Goal: Information Seeking & Learning: Learn about a topic

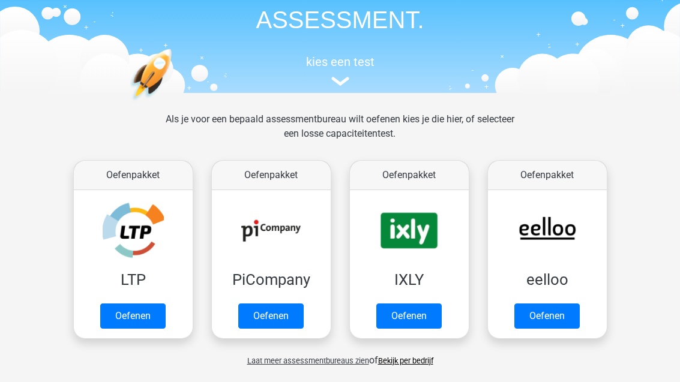
scroll to position [133, 0]
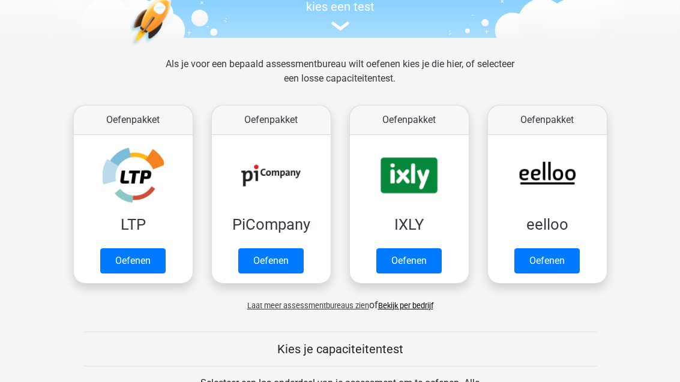
click at [149, 249] on link "Oefenen" at bounding box center [132, 261] width 65 height 25
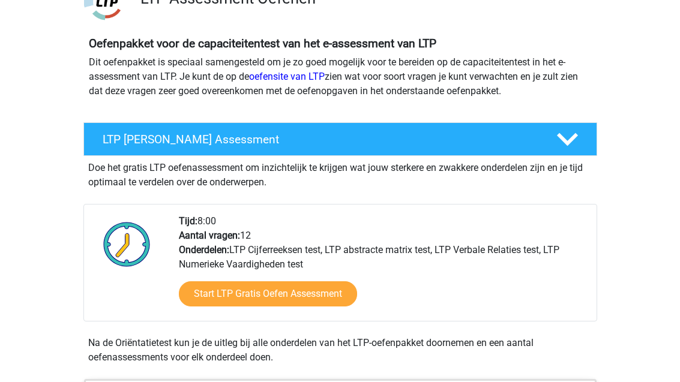
scroll to position [109, 0]
click at [305, 296] on link "Start LTP Gratis Oefen Assessment" at bounding box center [268, 293] width 178 height 25
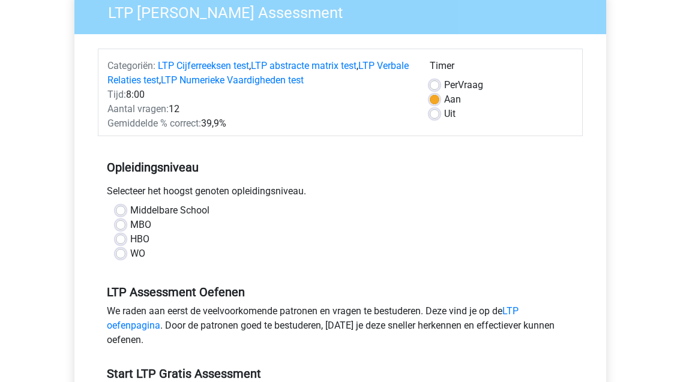
scroll to position [163, 0]
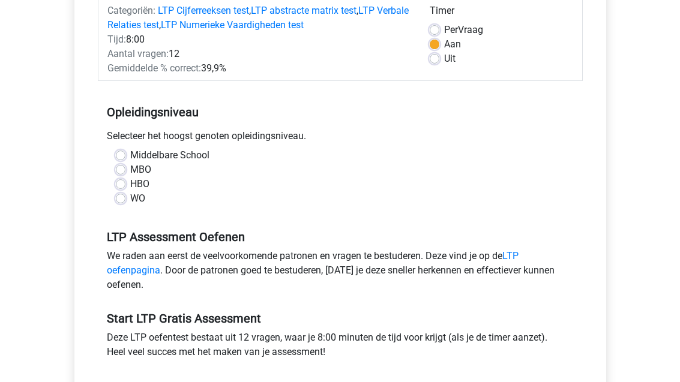
click at [130, 172] on label "MBO" at bounding box center [140, 170] width 21 height 14
click at [125, 172] on input "MBO" at bounding box center [121, 169] width 10 height 12
radio input "true"
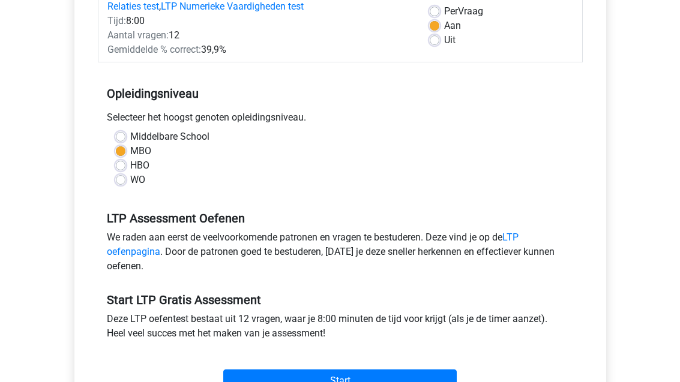
scroll to position [253, 0]
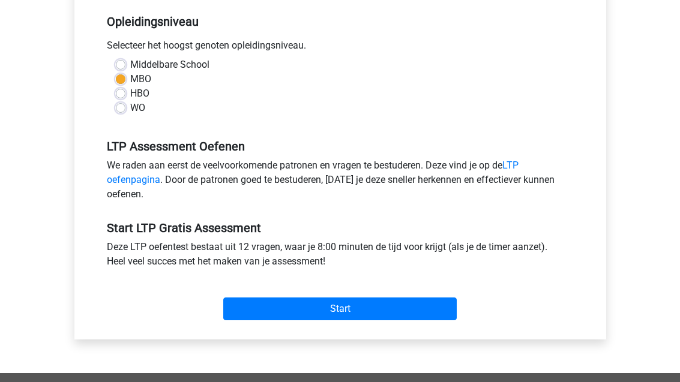
click at [347, 304] on input "Start" at bounding box center [339, 309] width 233 height 23
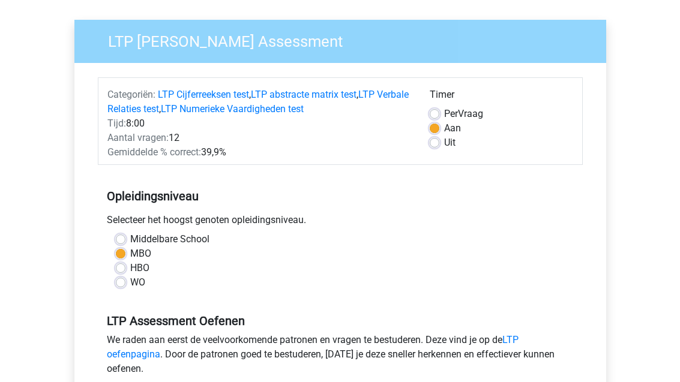
scroll to position [76, 0]
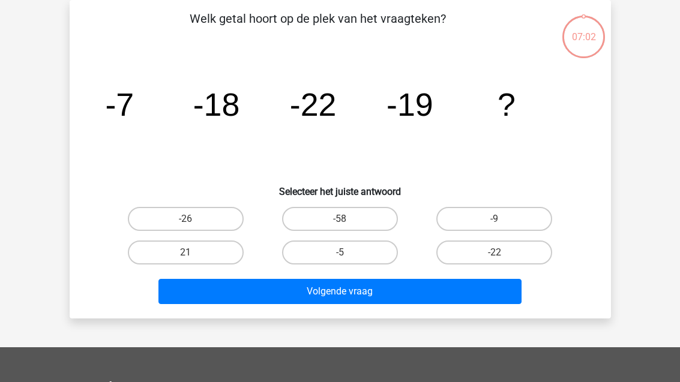
scroll to position [55, 0]
click at [375, 297] on button "Volgende vraag" at bounding box center [339, 291] width 363 height 25
click at [529, 140] on icon "image/svg+xml -7 -18 -22 -19 ?" at bounding box center [340, 115] width 484 height 121
click at [190, 220] on input "-26" at bounding box center [189, 223] width 8 height 8
radio input "true"
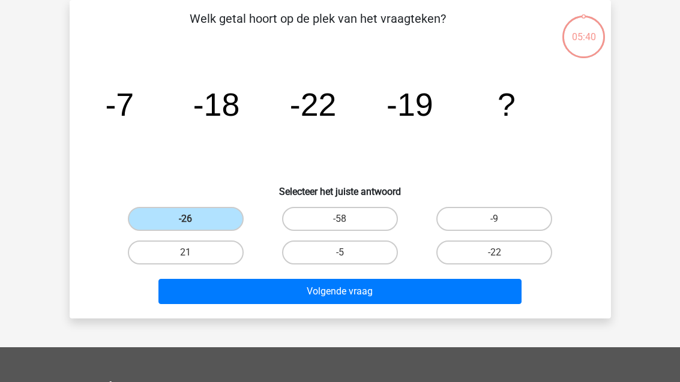
click at [380, 289] on button "Volgende vraag" at bounding box center [339, 291] width 363 height 25
click at [316, 135] on icon "image/svg+xml -7 -18 -22 -19 ?" at bounding box center [340, 115] width 484 height 121
click at [206, 221] on label "-26" at bounding box center [186, 219] width 116 height 24
click at [193, 221] on input "-26" at bounding box center [189, 223] width 8 height 8
click at [352, 299] on button "Volgende vraag" at bounding box center [339, 291] width 363 height 25
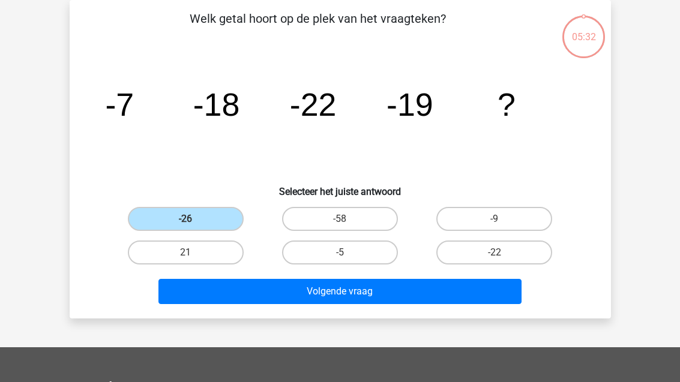
click at [355, 219] on label "-58" at bounding box center [340, 219] width 116 height 24
click at [347, 219] on input "-58" at bounding box center [344, 223] width 8 height 8
radio input "true"
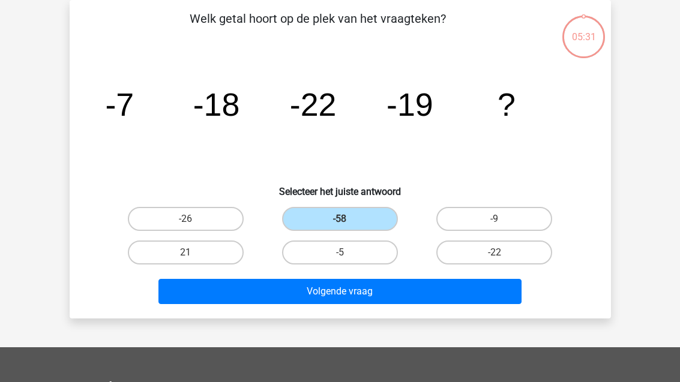
click at [364, 295] on button "Volgende vraag" at bounding box center [339, 291] width 363 height 25
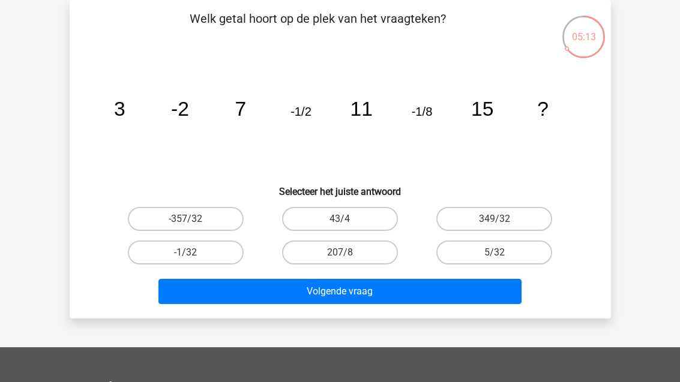
click at [208, 250] on label "-1/32" at bounding box center [186, 253] width 116 height 24
click at [193, 253] on input "-1/32" at bounding box center [189, 257] width 8 height 8
radio input "true"
click at [371, 295] on button "Volgende vraag" at bounding box center [339, 291] width 363 height 25
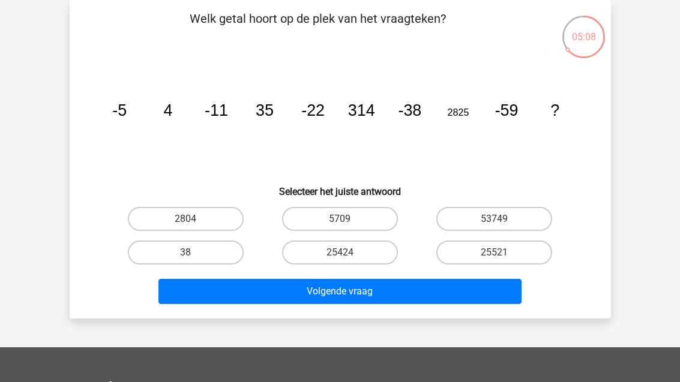
click at [215, 247] on label "38" at bounding box center [186, 253] width 116 height 24
click at [193, 253] on input "38" at bounding box center [189, 257] width 8 height 8
radio input "true"
click at [373, 296] on button "Volgende vraag" at bounding box center [339, 291] width 363 height 25
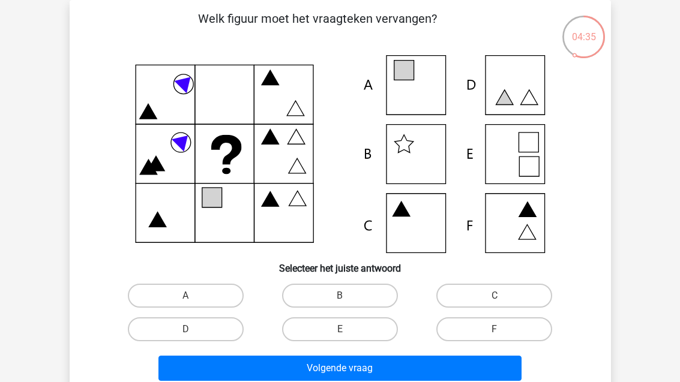
click at [202, 301] on label "A" at bounding box center [186, 296] width 116 height 24
click at [193, 301] on input "A" at bounding box center [189, 300] width 8 height 8
radio input "true"
click at [374, 367] on button "Volgende vraag" at bounding box center [339, 368] width 363 height 25
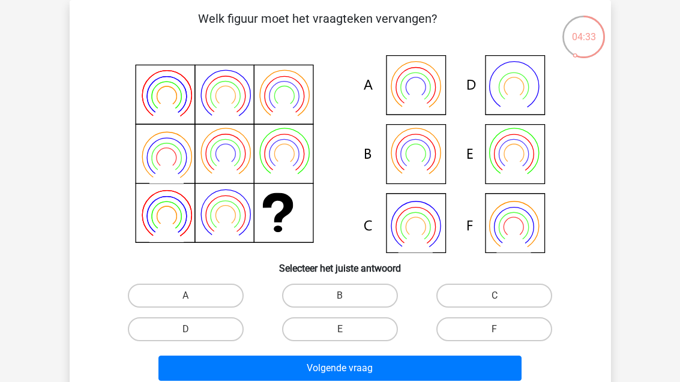
click at [214, 301] on label "A" at bounding box center [186, 296] width 116 height 24
click at [193, 301] on input "A" at bounding box center [189, 300] width 8 height 8
radio input "true"
click at [366, 371] on button "Volgende vraag" at bounding box center [339, 368] width 363 height 25
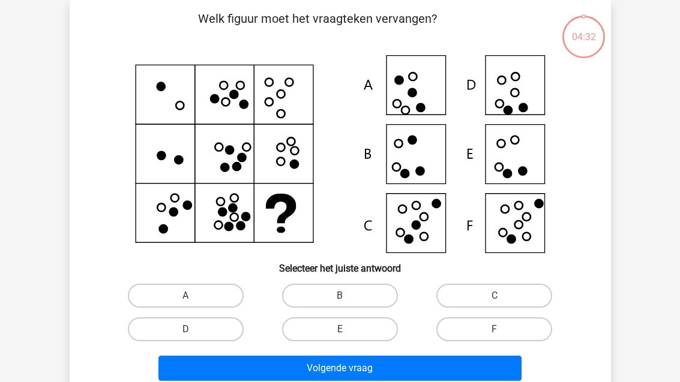
click at [209, 292] on label "A" at bounding box center [186, 296] width 116 height 24
click at [193, 296] on input "A" at bounding box center [189, 300] width 8 height 8
radio input "true"
click at [349, 368] on button "Volgende vraag" at bounding box center [339, 368] width 363 height 25
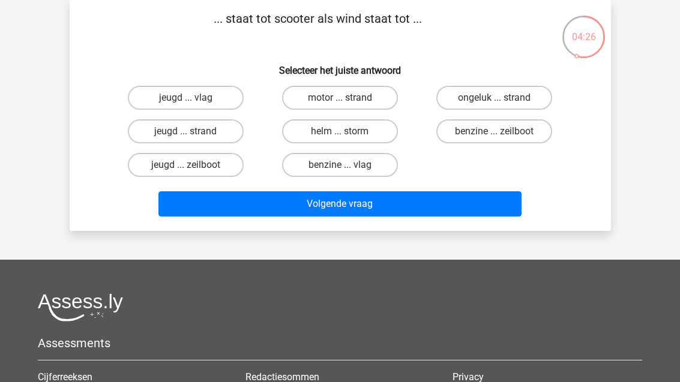
click at [356, 97] on label "motor ... strand" at bounding box center [340, 98] width 116 height 24
click at [347, 98] on input "motor ... strand" at bounding box center [344, 102] width 8 height 8
radio input "true"
click at [378, 208] on button "Volgende vraag" at bounding box center [339, 203] width 363 height 25
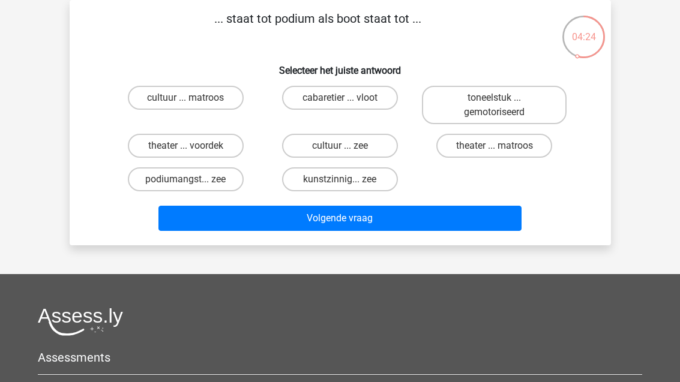
click at [361, 100] on label "cabaretier ... vloot" at bounding box center [340, 98] width 116 height 24
click at [347, 100] on input "cabaretier ... vloot" at bounding box center [344, 102] width 8 height 8
radio input "true"
click at [374, 221] on button "Volgende vraag" at bounding box center [339, 218] width 363 height 25
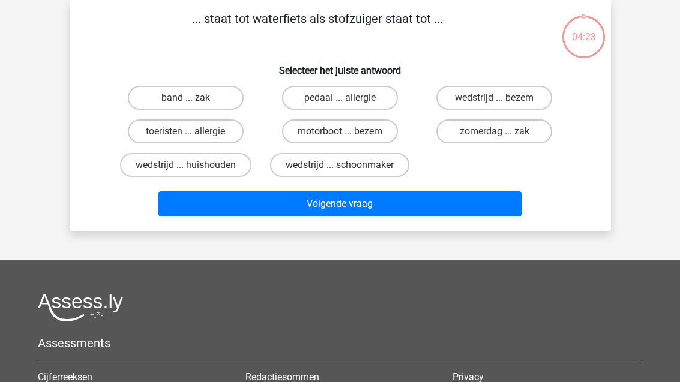
click at [360, 100] on label "pedaal ... allergie" at bounding box center [340, 98] width 116 height 24
click at [347, 100] on input "pedaal ... allergie" at bounding box center [344, 102] width 8 height 8
radio input "true"
click at [368, 212] on button "Volgende vraag" at bounding box center [339, 203] width 363 height 25
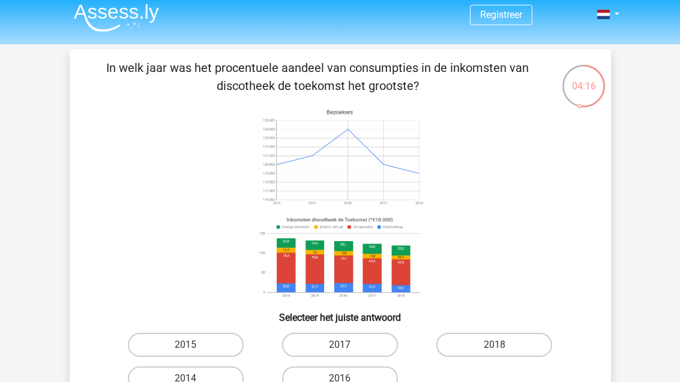
scroll to position [41, 0]
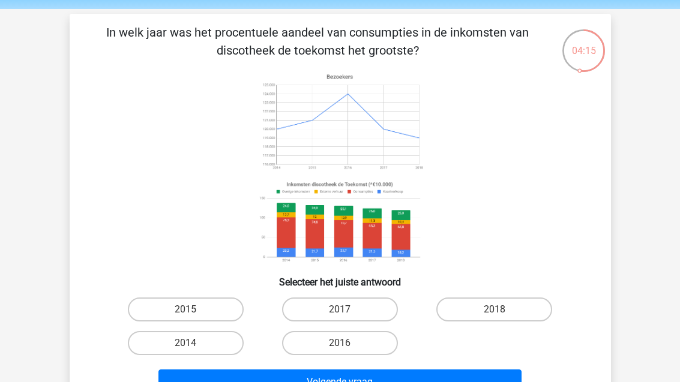
click at [354, 311] on label "2017" at bounding box center [340, 310] width 116 height 24
click at [347, 311] on input "2017" at bounding box center [344, 314] width 8 height 8
radio input "true"
click at [376, 380] on button "Volgende vraag" at bounding box center [339, 382] width 363 height 25
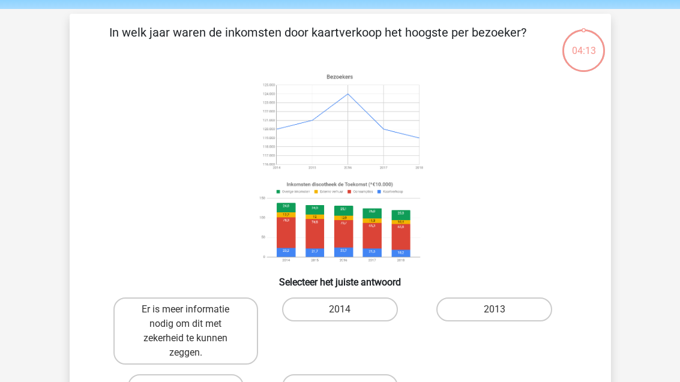
scroll to position [55, 0]
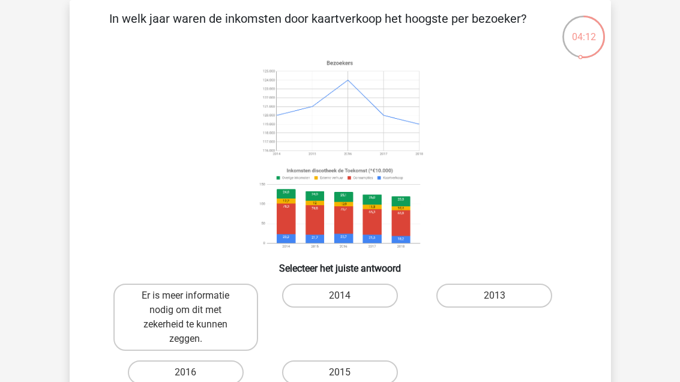
click at [371, 292] on label "2014" at bounding box center [340, 296] width 116 height 24
click at [347, 296] on input "2014" at bounding box center [344, 300] width 8 height 8
radio input "true"
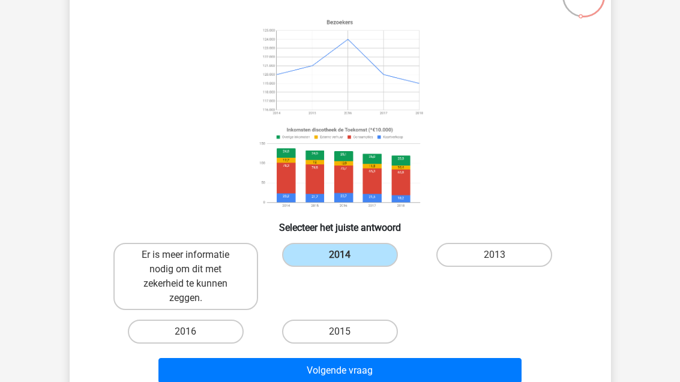
scroll to position [143, 0]
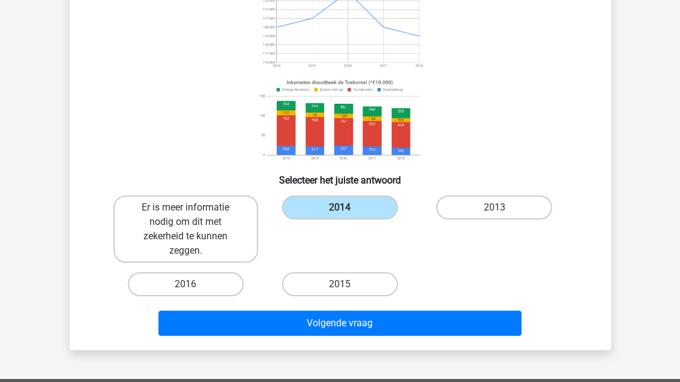
click at [371, 324] on button "Volgende vraag" at bounding box center [339, 323] width 363 height 25
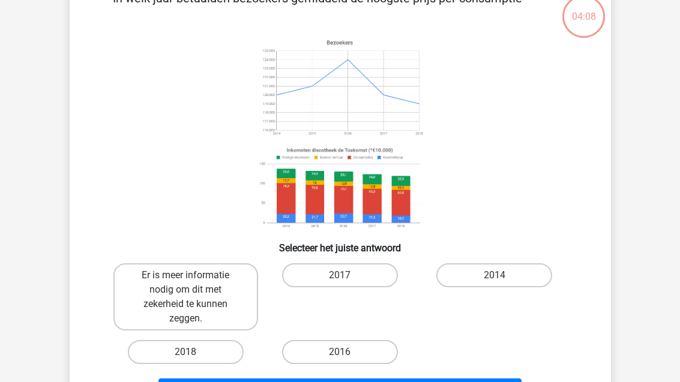
scroll to position [55, 0]
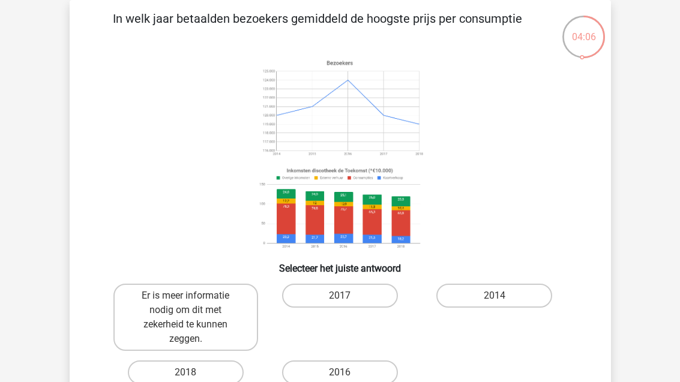
click at [365, 297] on label "2017" at bounding box center [340, 296] width 116 height 24
click at [347, 297] on input "2017" at bounding box center [344, 300] width 8 height 8
radio input "true"
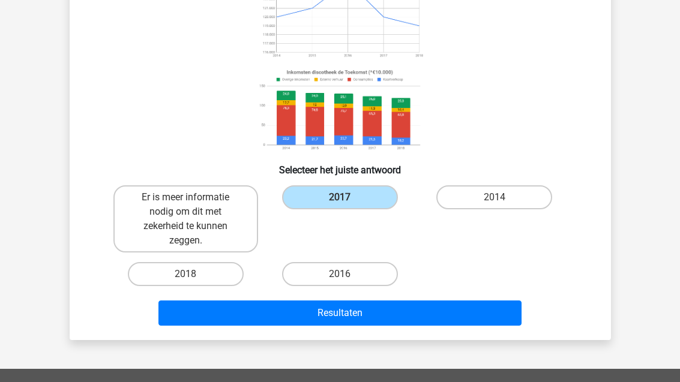
scroll to position [154, 0]
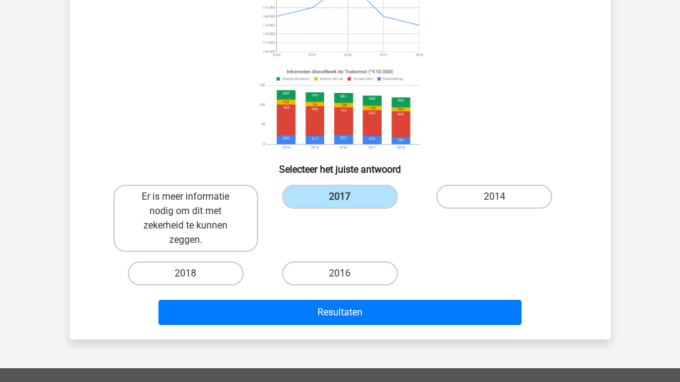
click at [356, 316] on button "Resultaten" at bounding box center [339, 312] width 363 height 25
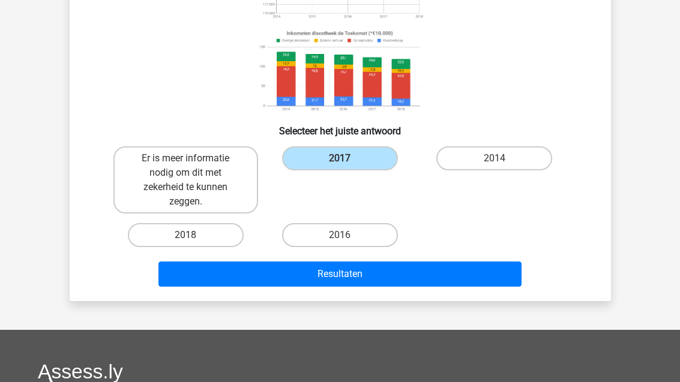
scroll to position [193, 0]
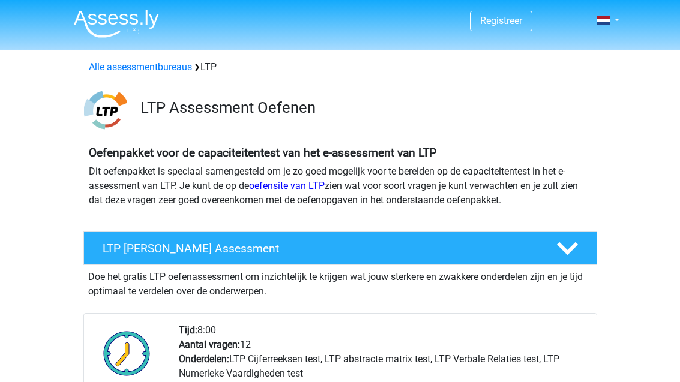
scroll to position [148, 0]
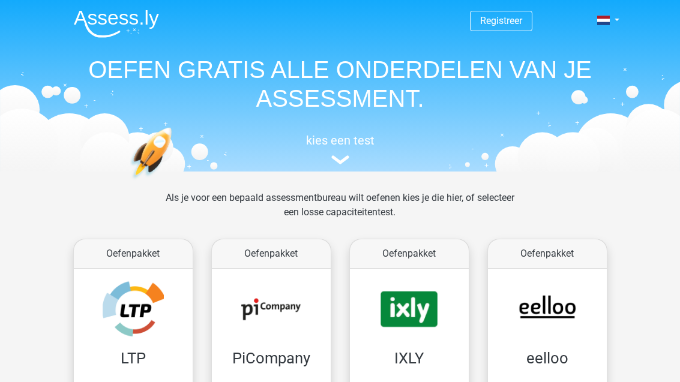
scroll to position [172, 0]
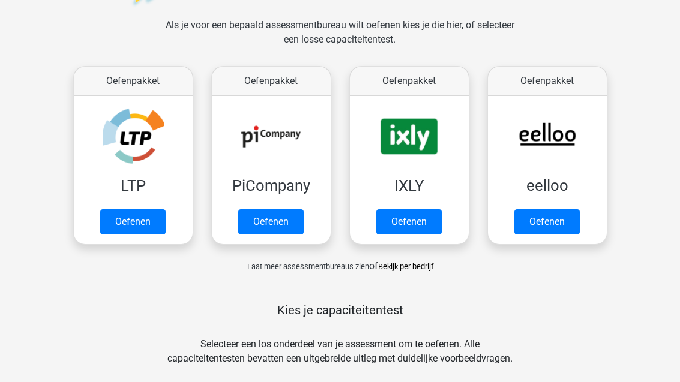
click at [284, 214] on link "Oefenen" at bounding box center [270, 222] width 65 height 25
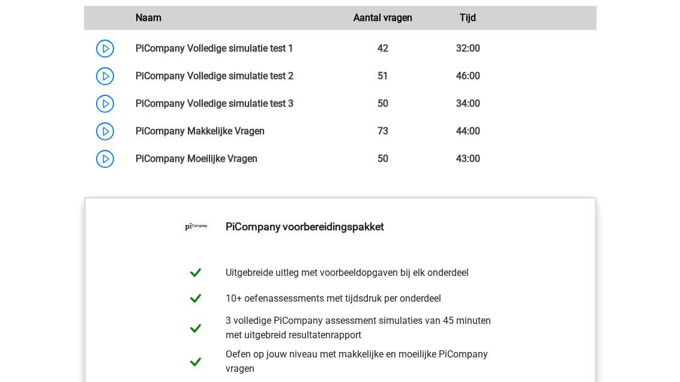
scroll to position [1077, 0]
